Goal: Navigation & Orientation: Find specific page/section

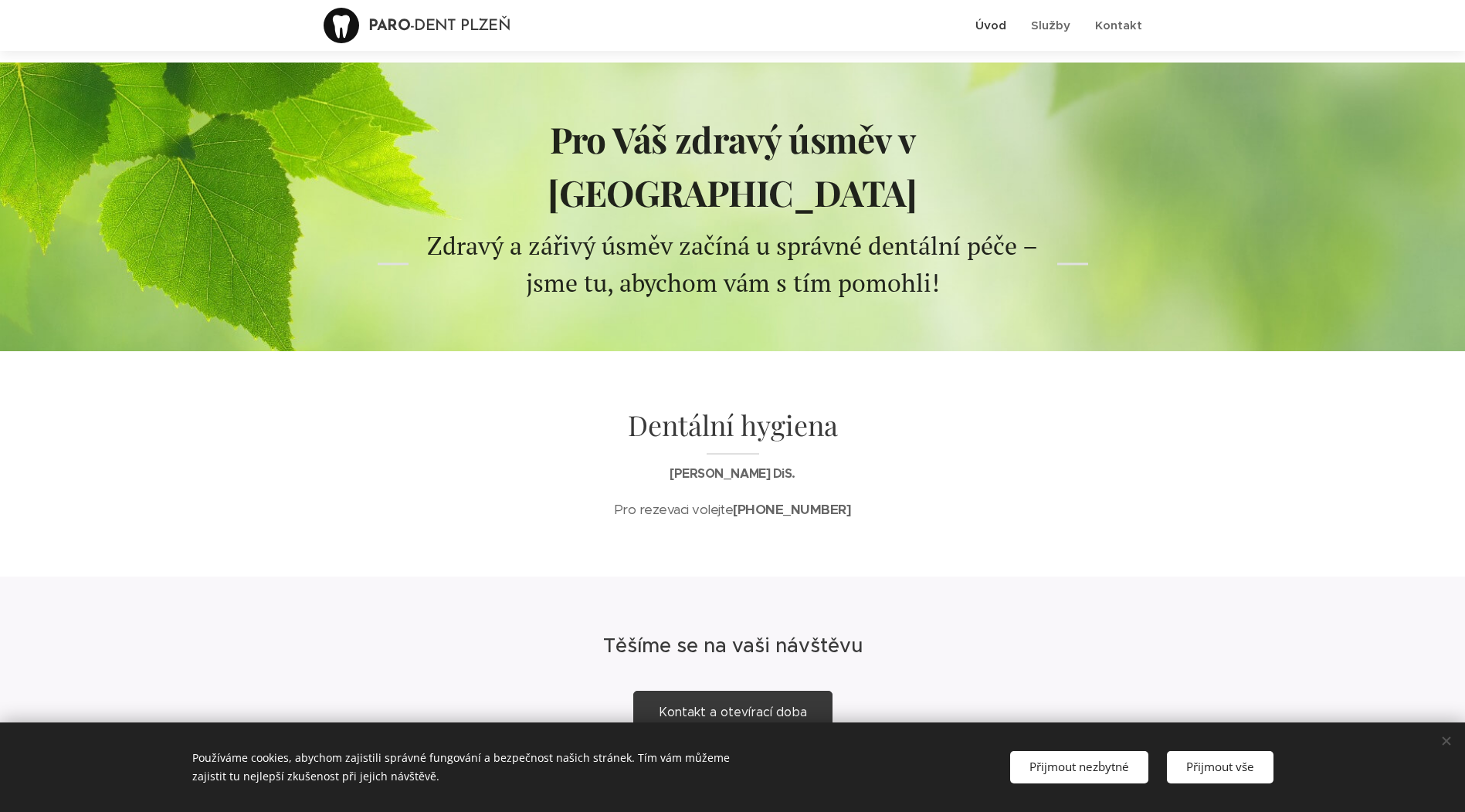
scroll to position [71, 0]
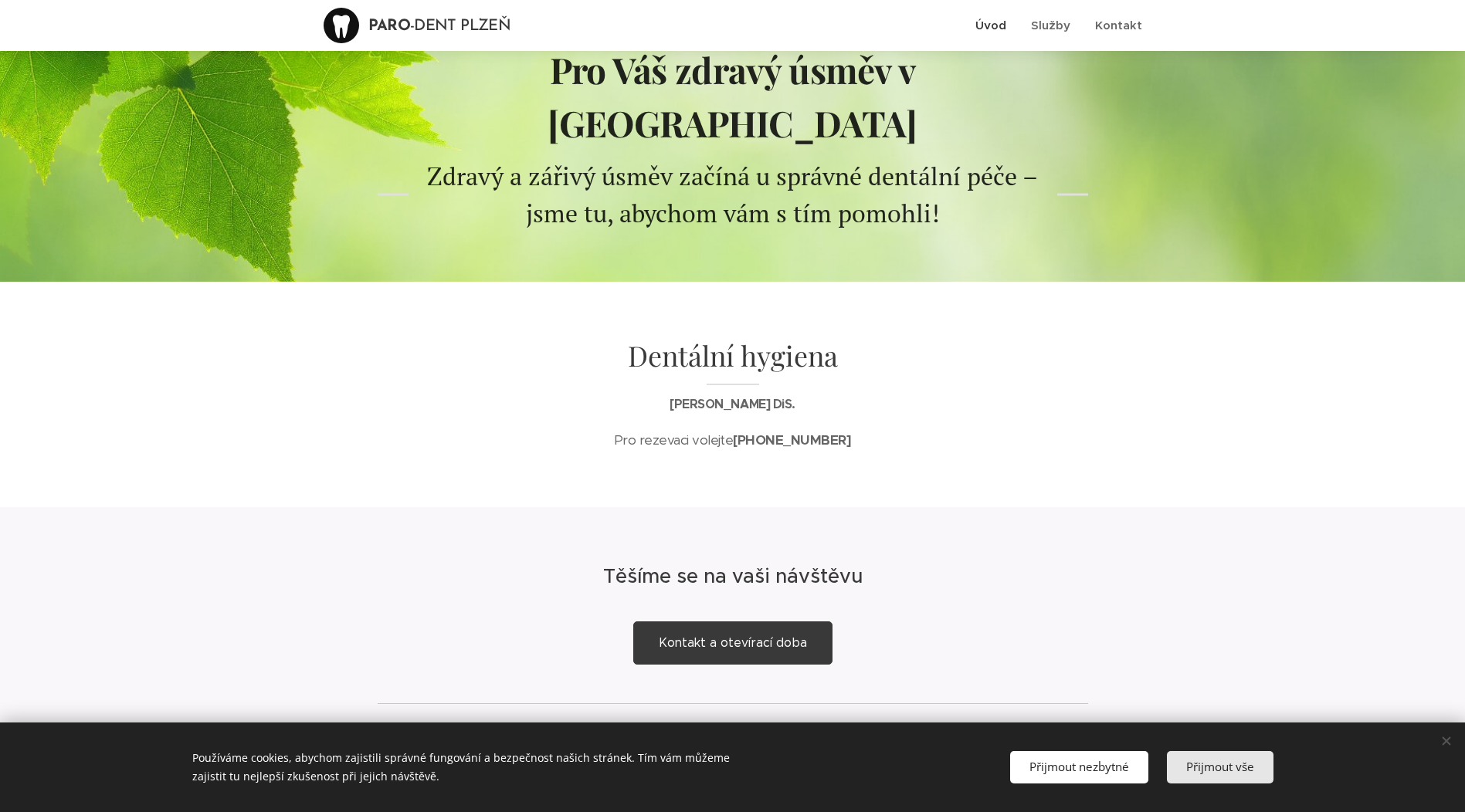
click at [1206, 756] on button "Přijmout vše" at bounding box center [1220, 766] width 107 height 31
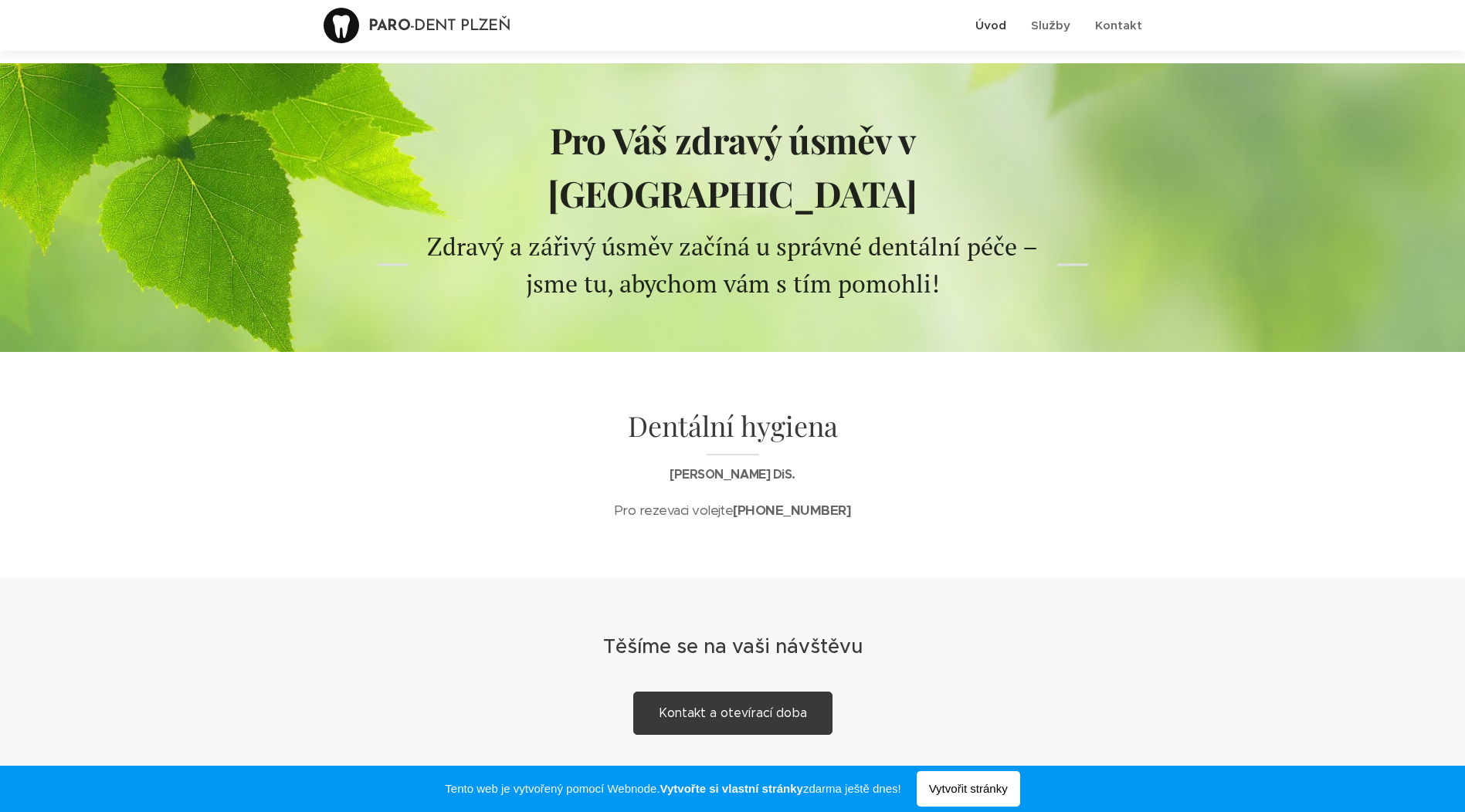
click at [694, 705] on span "Kontakt a otevírací doba" at bounding box center [733, 713] width 148 height 14
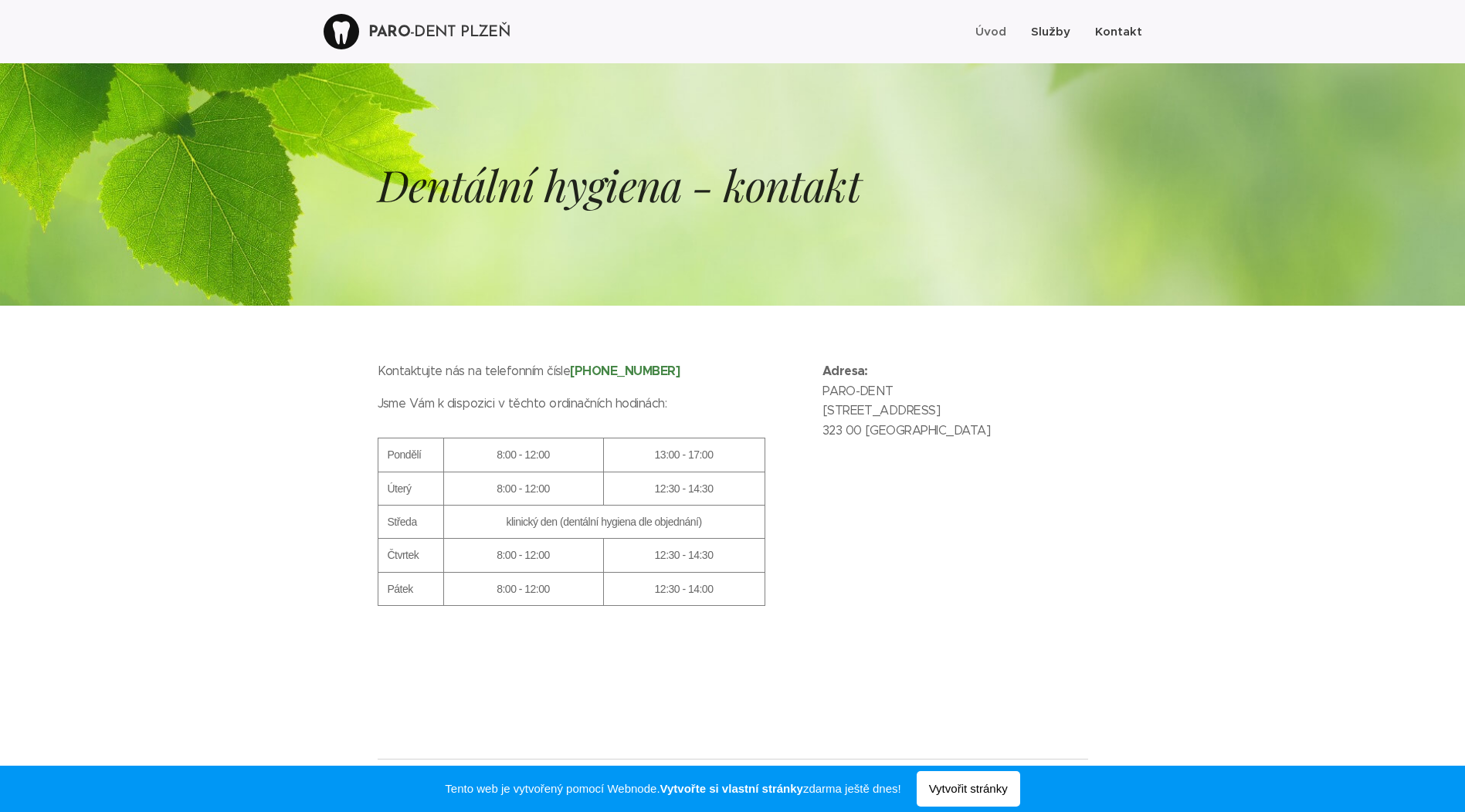
click at [1049, 31] on span "Služby" at bounding box center [1050, 31] width 39 height 14
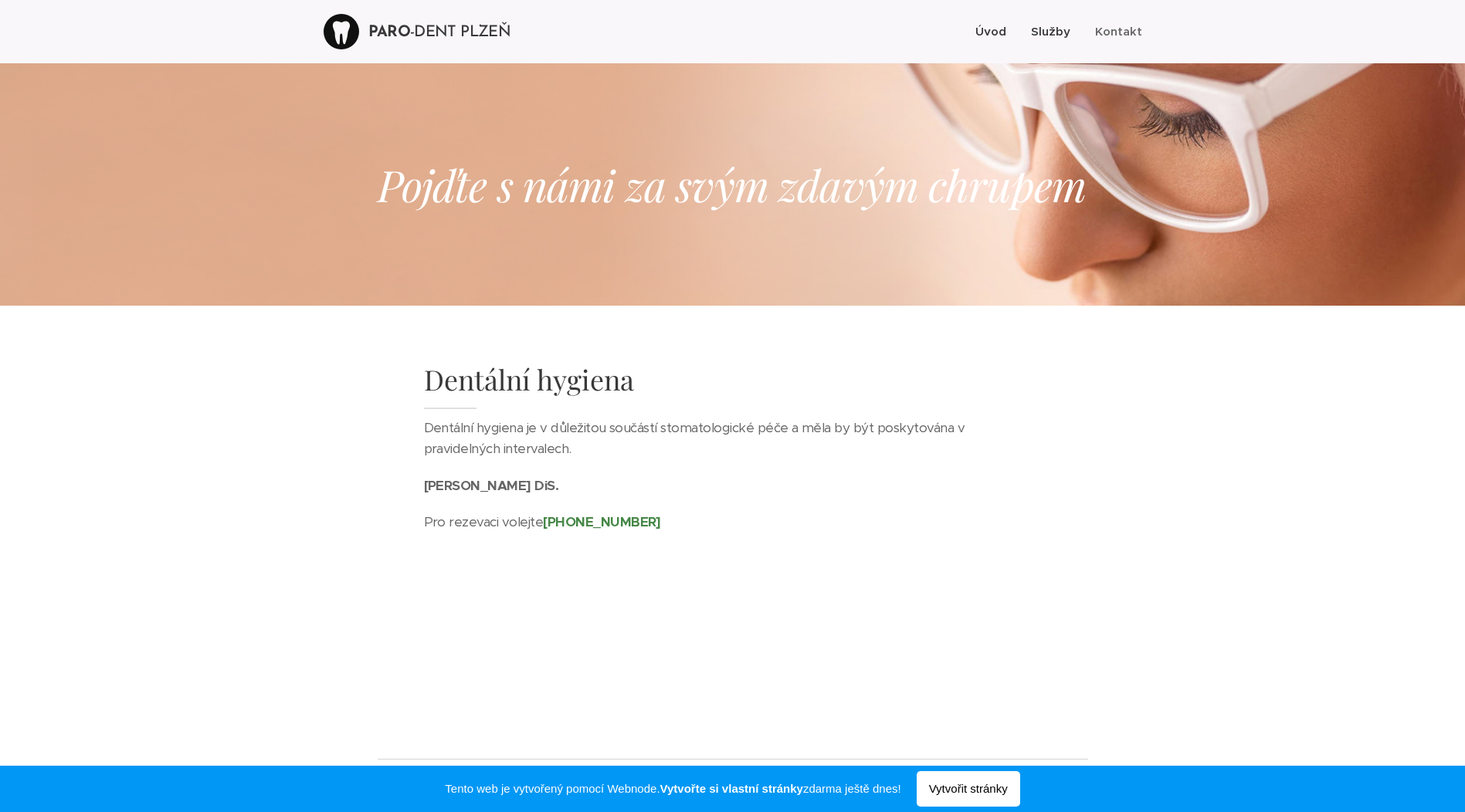
click at [996, 31] on span "Úvod" at bounding box center [991, 31] width 31 height 14
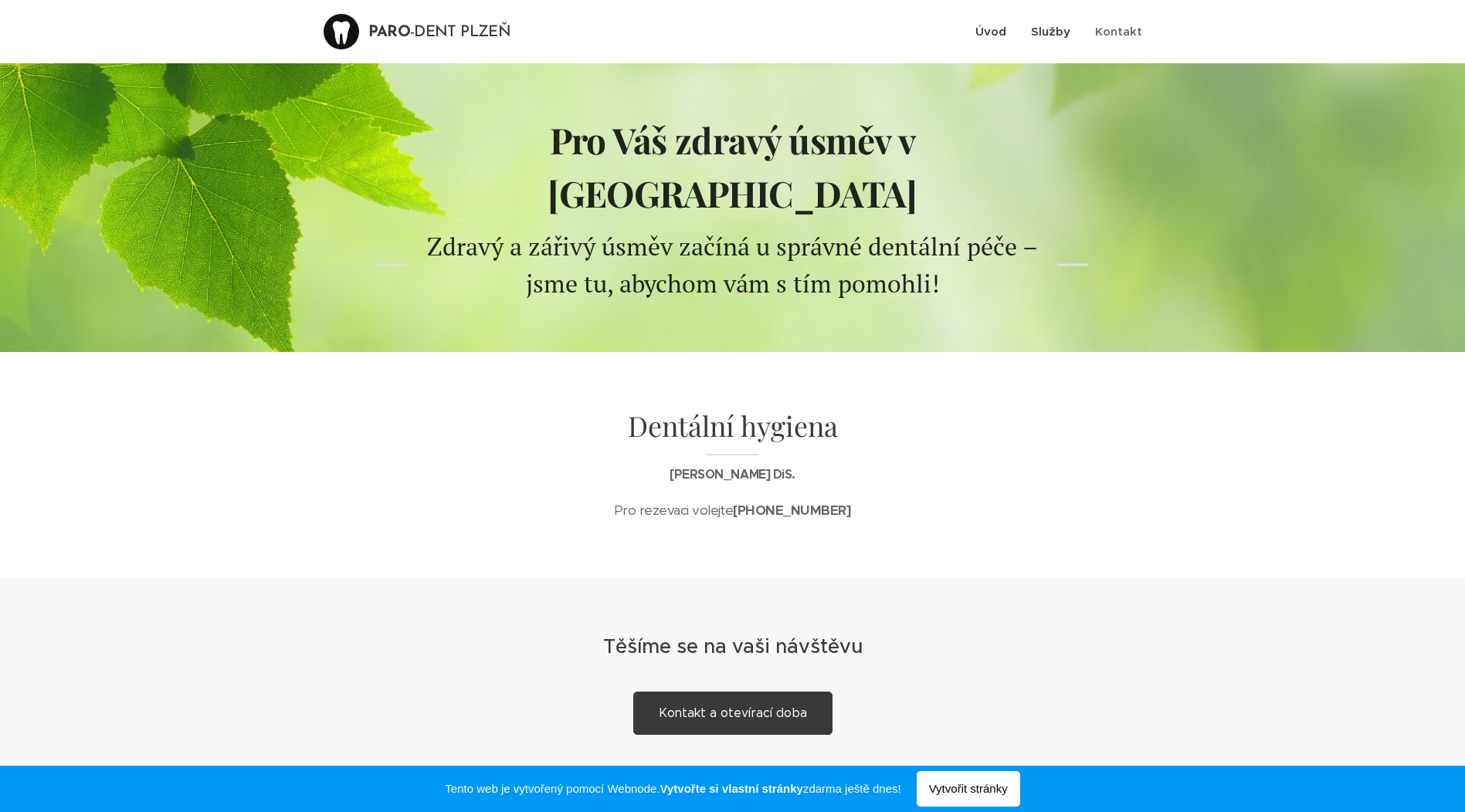
click at [1058, 31] on span "Služby" at bounding box center [1050, 31] width 39 height 14
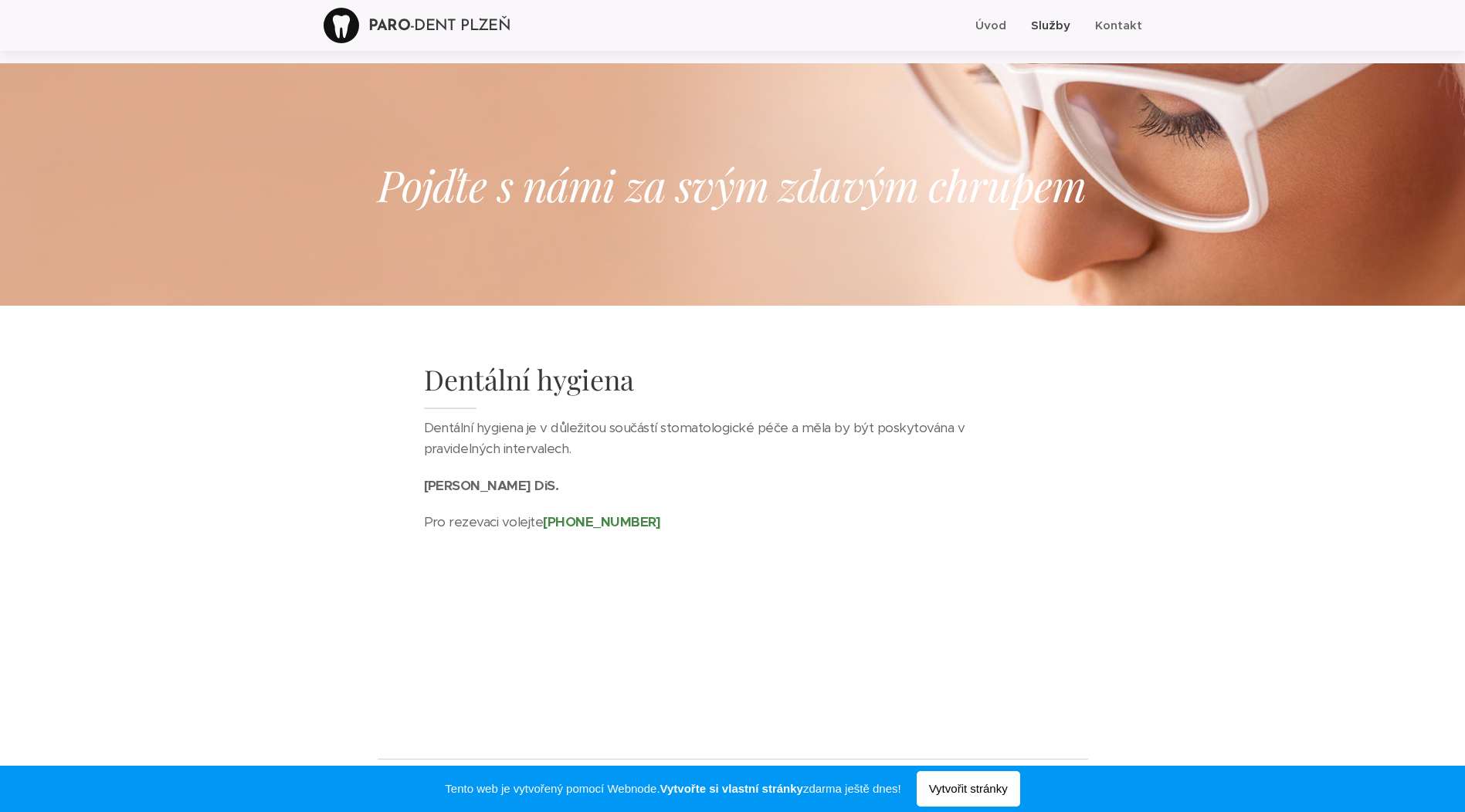
scroll to position [46, 0]
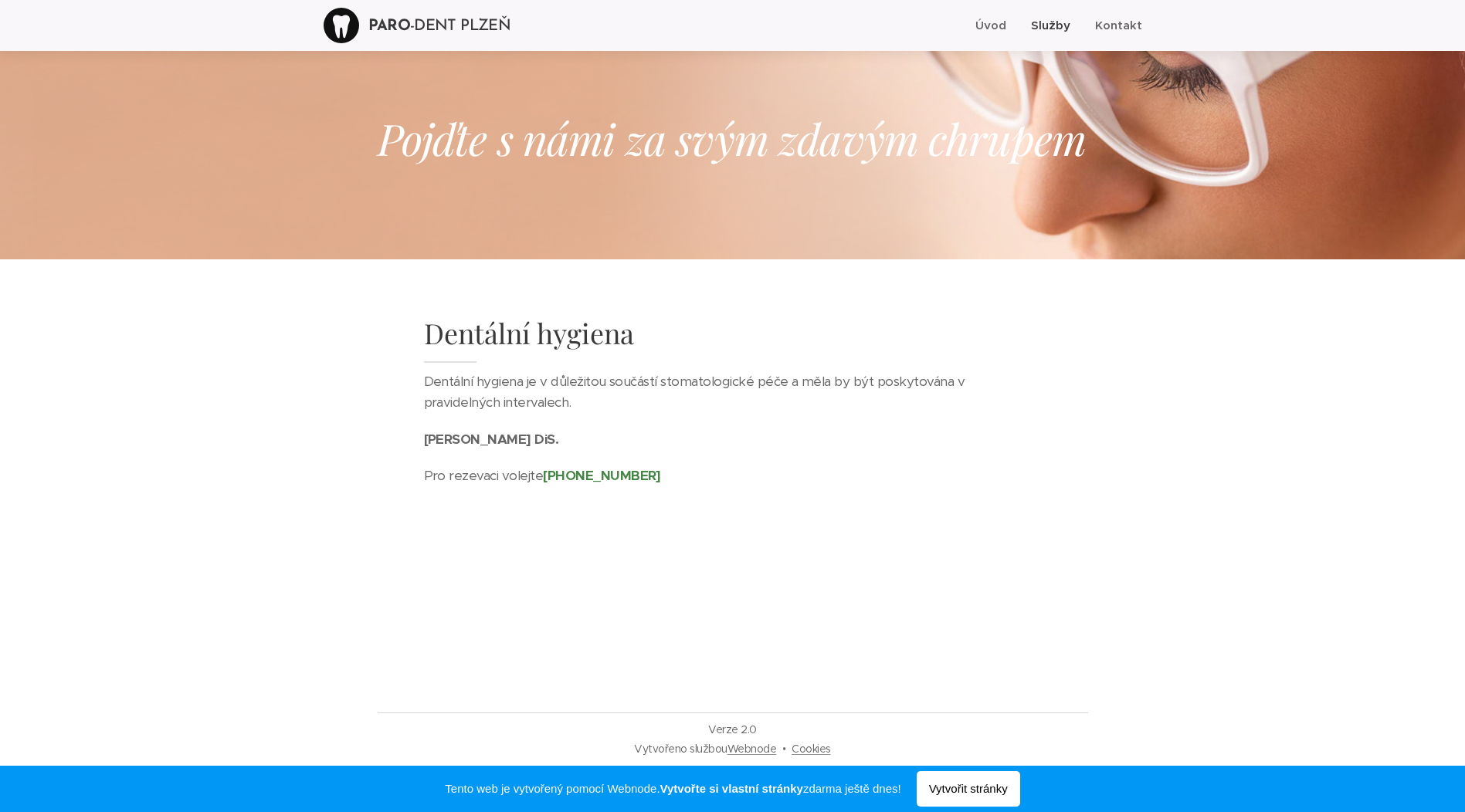
click at [359, 23] on div at bounding box center [342, 26] width 35 height 35
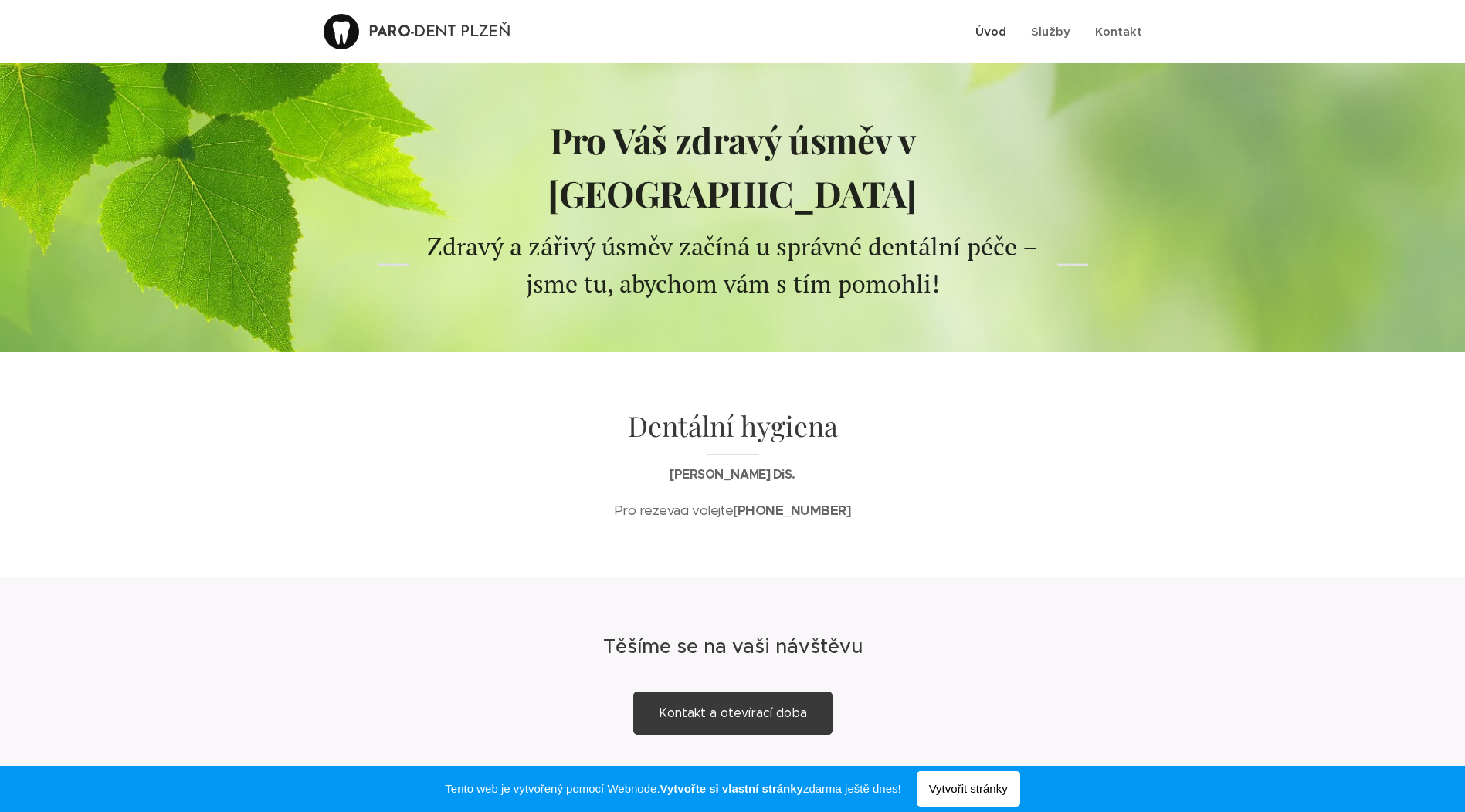
click at [279, 613] on div at bounding box center [732, 706] width 1465 height 259
click at [359, 28] on div at bounding box center [342, 31] width 35 height 35
click at [344, 29] on div at bounding box center [342, 31] width 35 height 35
